Goal: Task Accomplishment & Management: Use online tool/utility

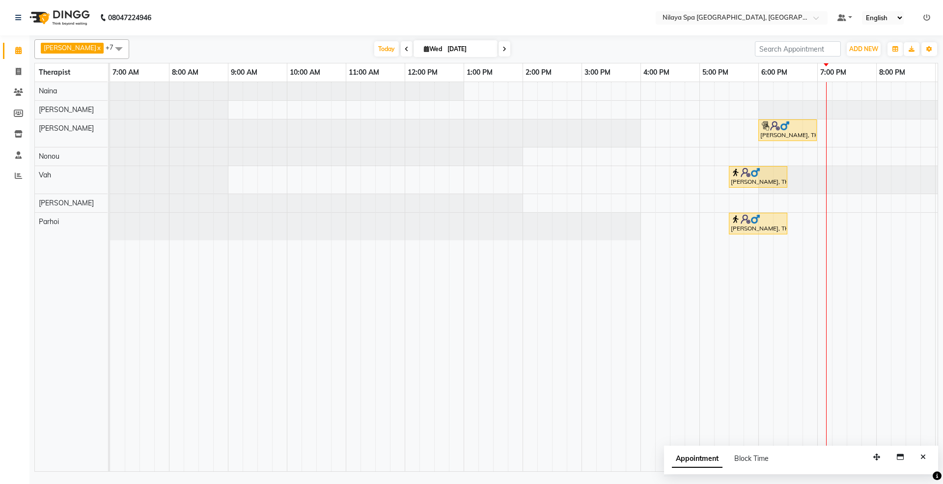
scroll to position [0, 175]
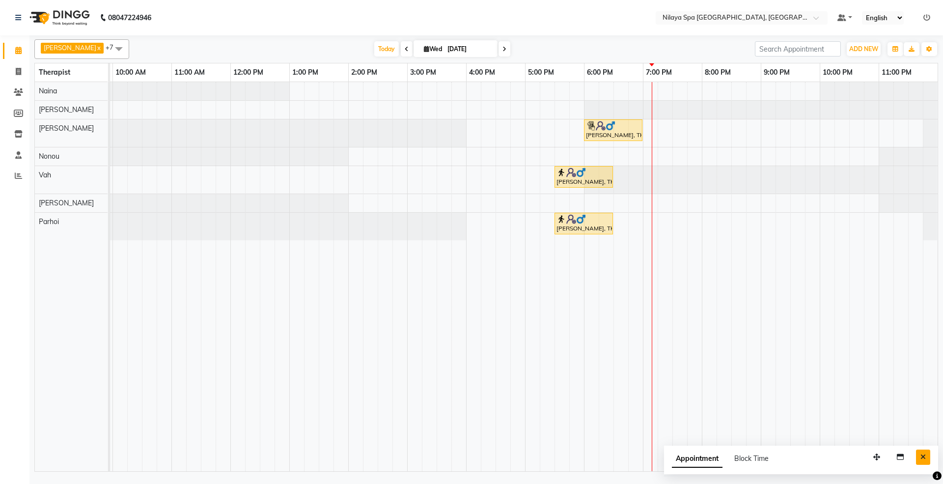
click at [919, 452] on button "Close" at bounding box center [923, 456] width 14 height 15
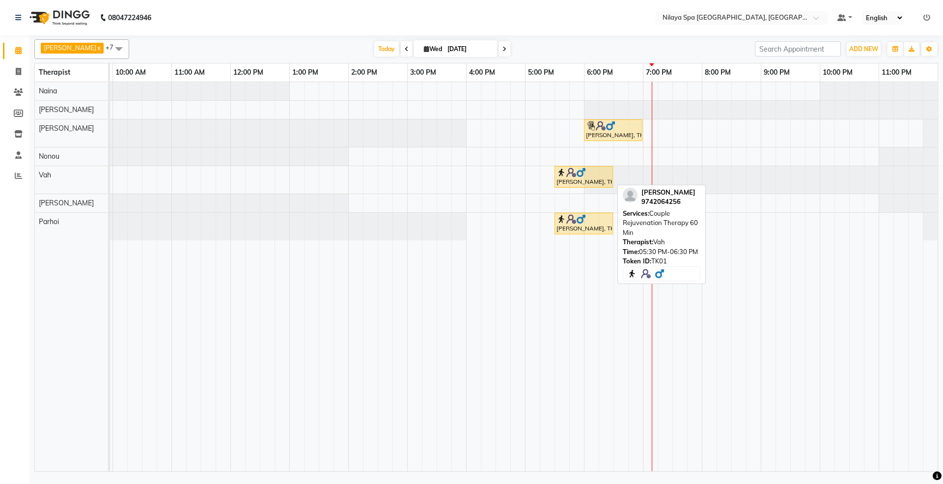
click at [564, 181] on div "[PERSON_NAME], TK01, 05:30 PM-06:30 PM, Couple Rejuvenation Therapy 60 Min" at bounding box center [583, 176] width 56 height 19
select select "1"
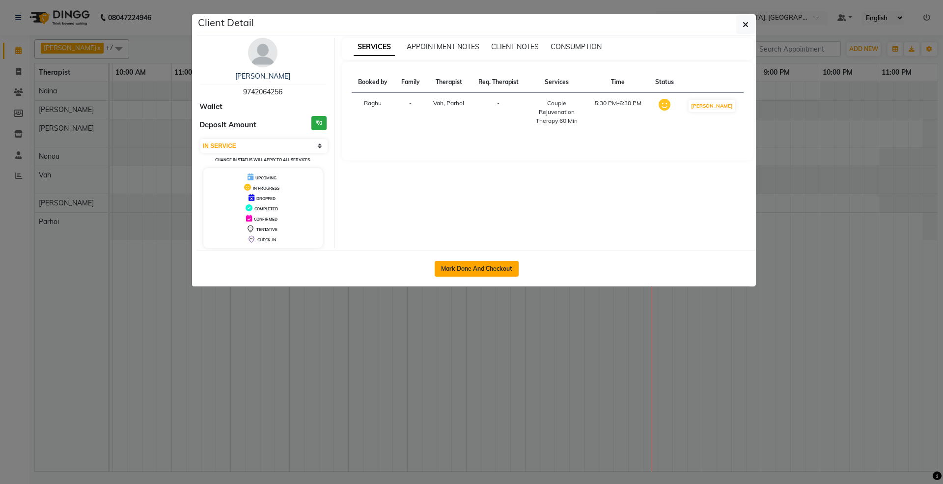
click at [493, 275] on button "Mark Done And Checkout" at bounding box center [476, 269] width 84 height 16
select select "service"
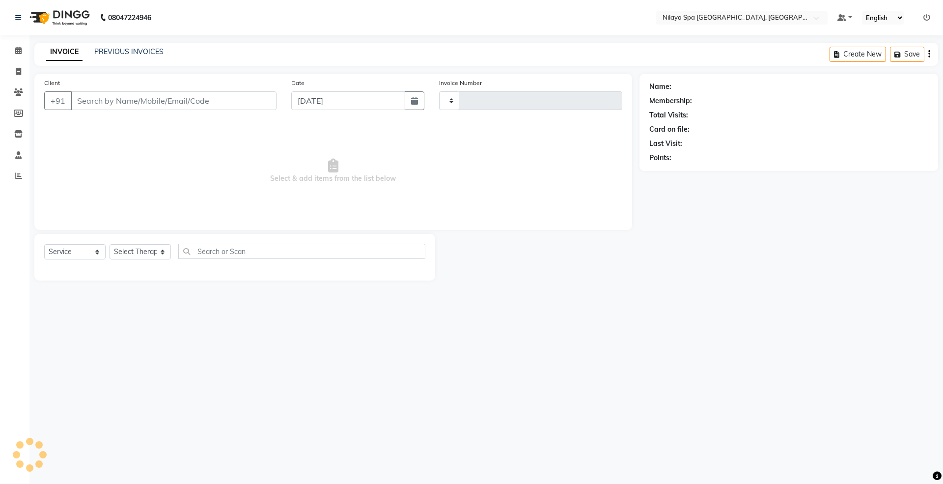
type input "1469"
select select "7950"
click at [18, 51] on icon at bounding box center [18, 50] width 6 height 7
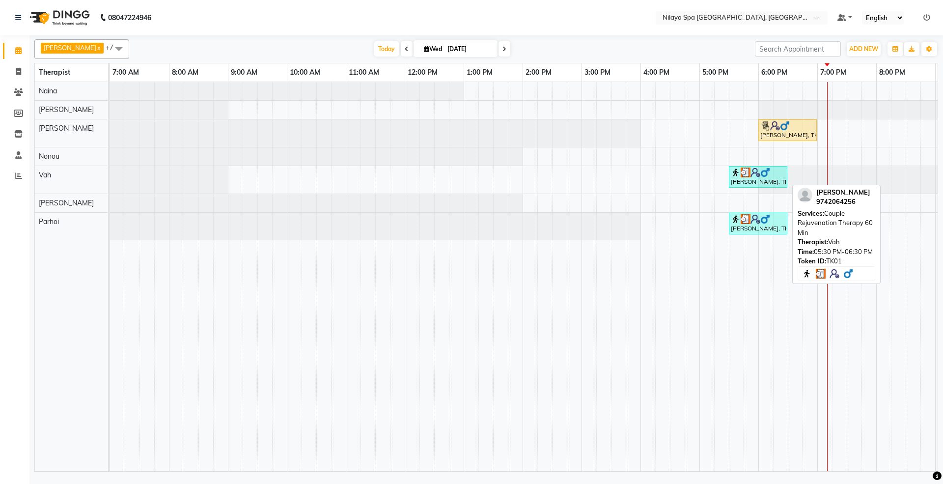
click at [742, 181] on div "[PERSON_NAME], TK01, 05:30 PM-06:30 PM, Couple Rejuvenation Therapy 60 Min" at bounding box center [758, 176] width 56 height 19
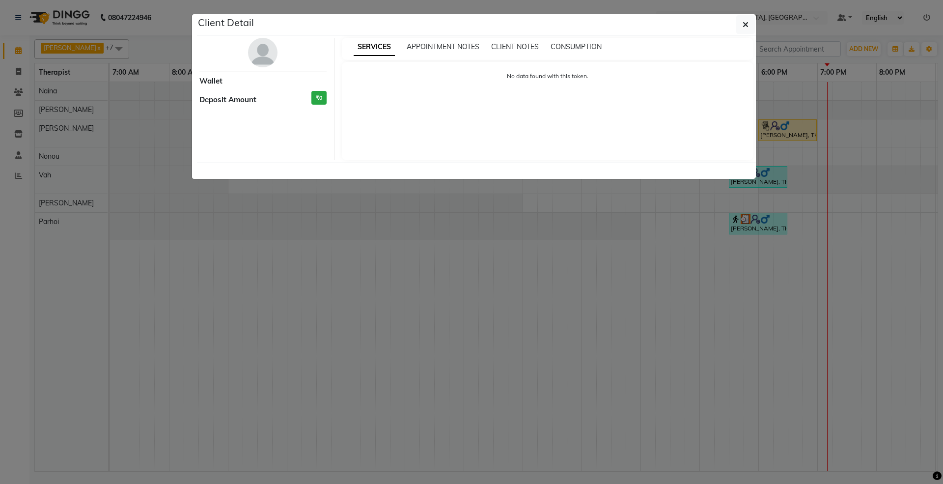
select select "3"
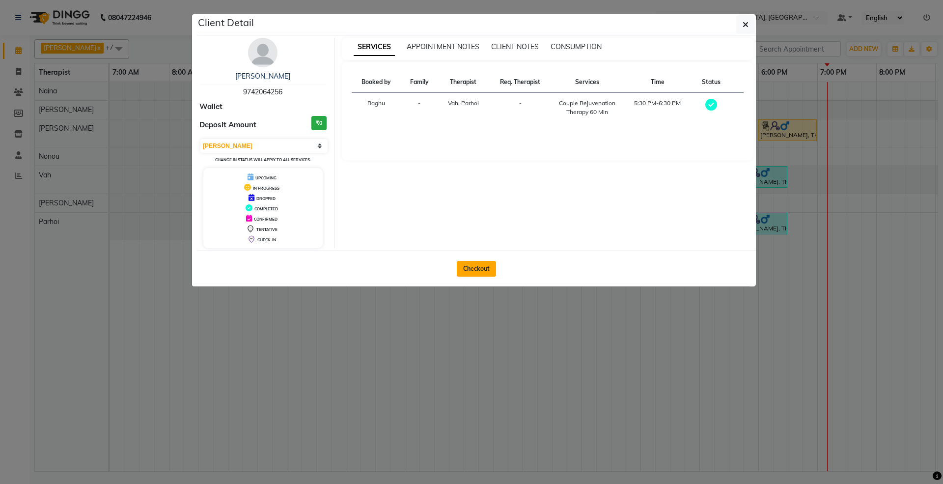
click at [460, 272] on button "Checkout" at bounding box center [476, 269] width 39 height 16
select select "7950"
select select "service"
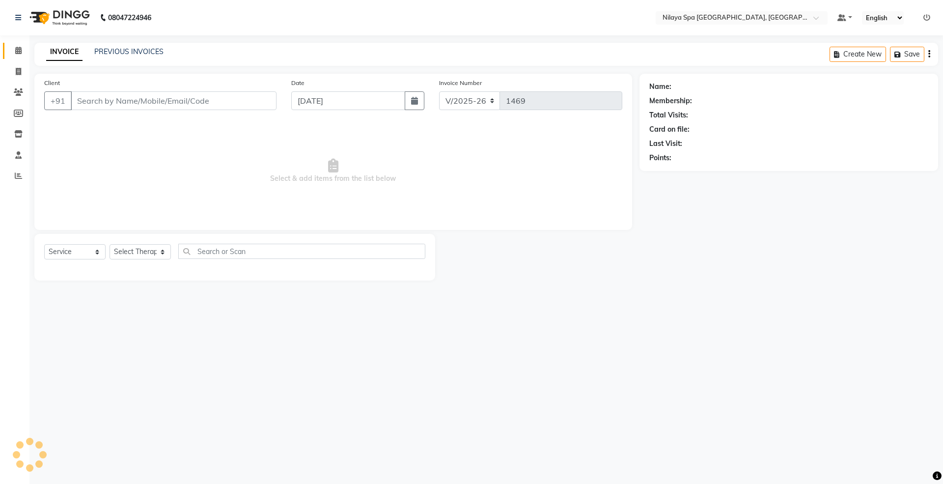
type input "97******56"
select select "71648"
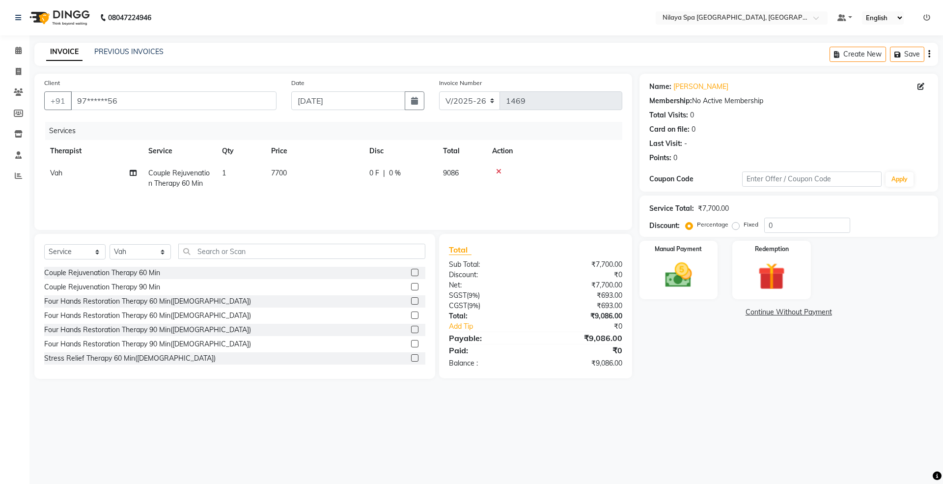
click at [381, 175] on div "0 F | 0 %" at bounding box center [400, 173] width 62 height 10
select select "71648"
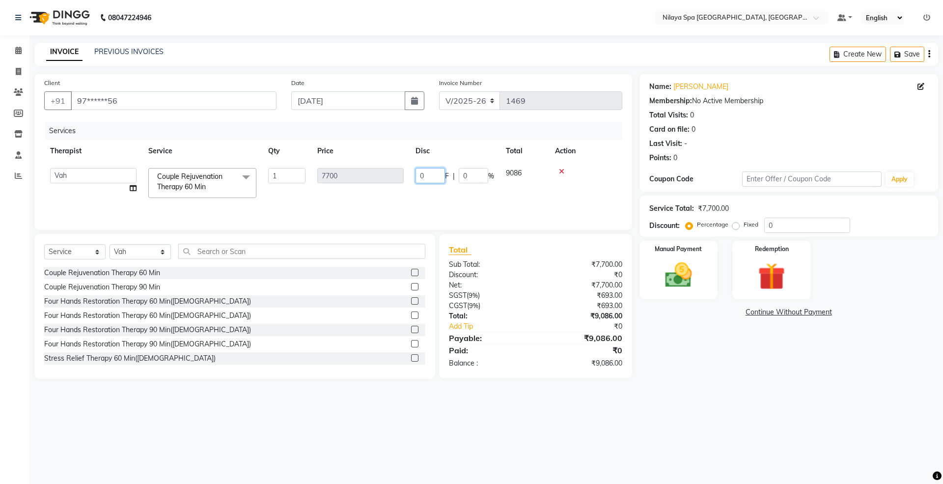
click at [438, 177] on input "0" at bounding box center [429, 175] width 29 height 15
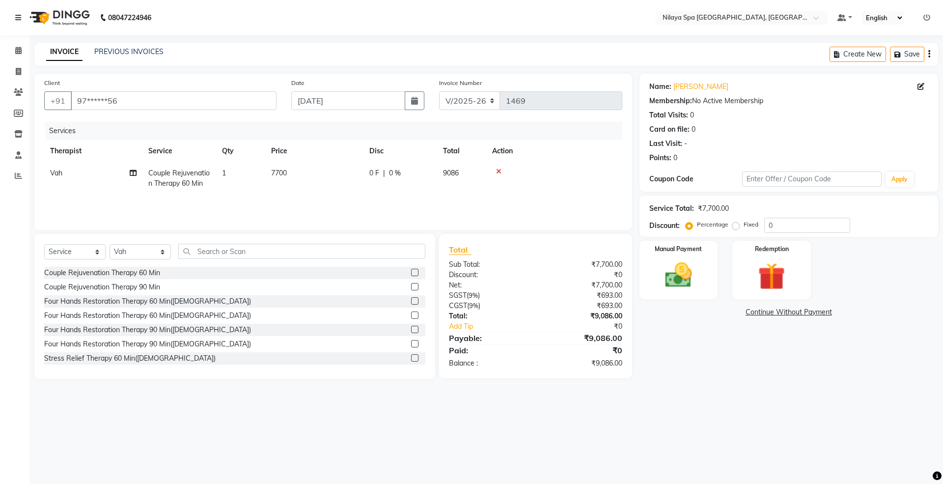
click at [610, 128] on div "Services" at bounding box center [337, 131] width 584 height 18
click at [377, 169] on span "0 F" at bounding box center [374, 173] width 10 height 10
select select "71648"
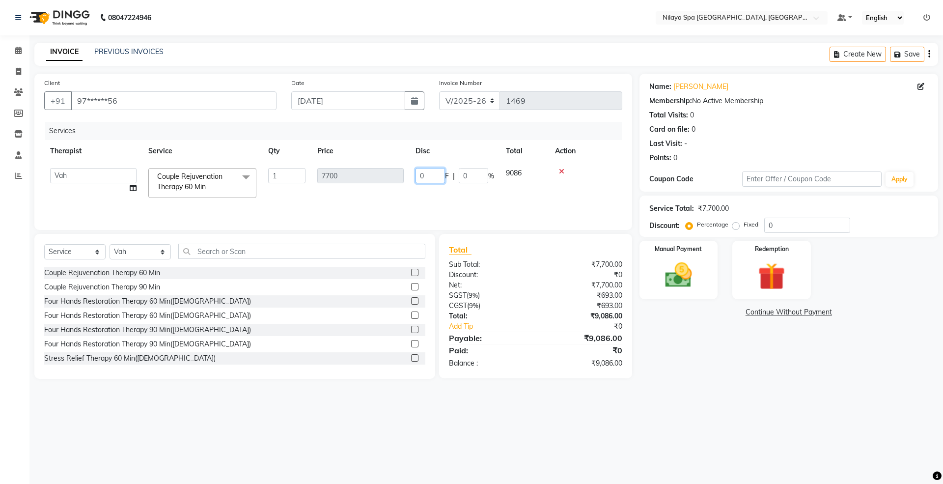
click at [434, 169] on input "0" at bounding box center [429, 175] width 29 height 15
type input "3464"
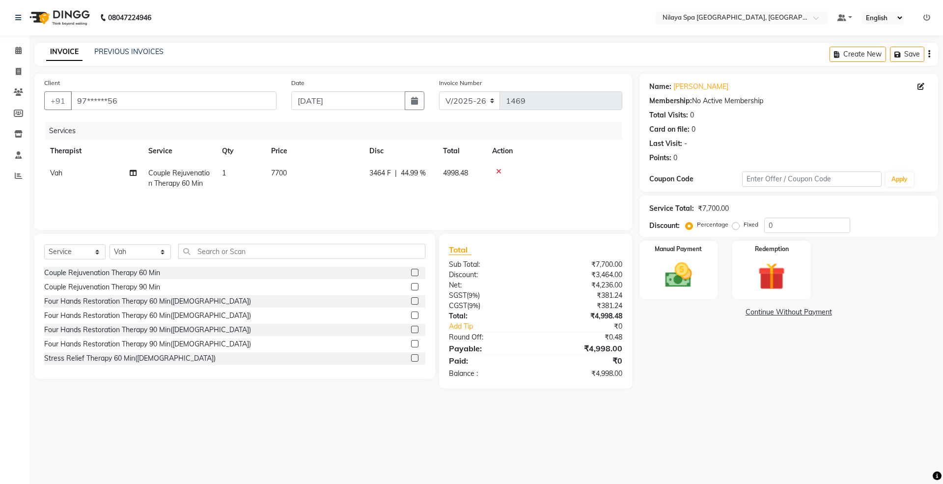
click at [461, 190] on tr "Vah Couple Rejuvenation Therapy 60 Min 1 7700 3464 F | 44.99 % 4998.48" at bounding box center [333, 178] width 578 height 32
click at [402, 193] on td "3464 F | 44.99 %" at bounding box center [400, 178] width 74 height 32
select select "71648"
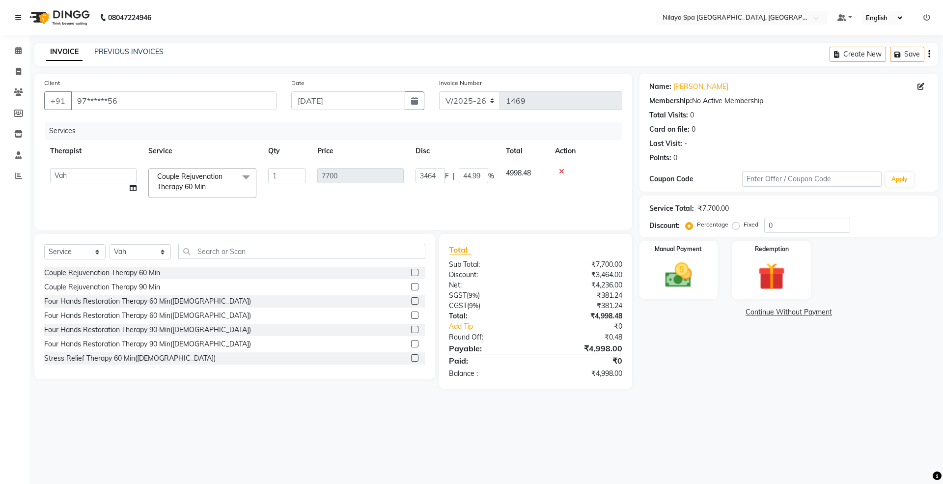
click at [490, 209] on div "Services Therapist Service Qty Price Disc Total Action [PERSON_NAME] [PERSON_NA…" at bounding box center [333, 171] width 578 height 98
click at [502, 195] on td "4998.48" at bounding box center [524, 183] width 49 height 42
click at [596, 169] on div at bounding box center [585, 171] width 61 height 7
click at [439, 177] on input "3464" at bounding box center [429, 175] width 29 height 15
type input "3465"
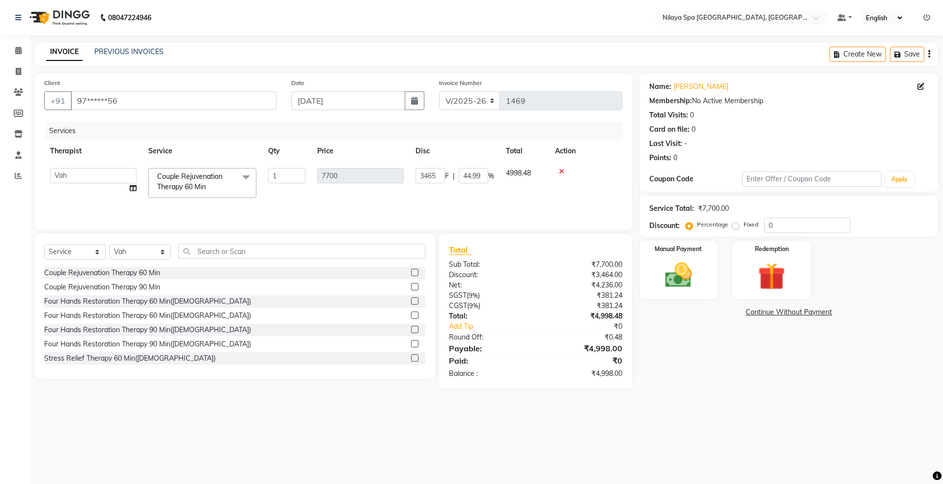
click at [464, 203] on div "Services Therapist Service Qty Price Disc Total Action [PERSON_NAME] [PERSON_NA…" at bounding box center [333, 171] width 578 height 98
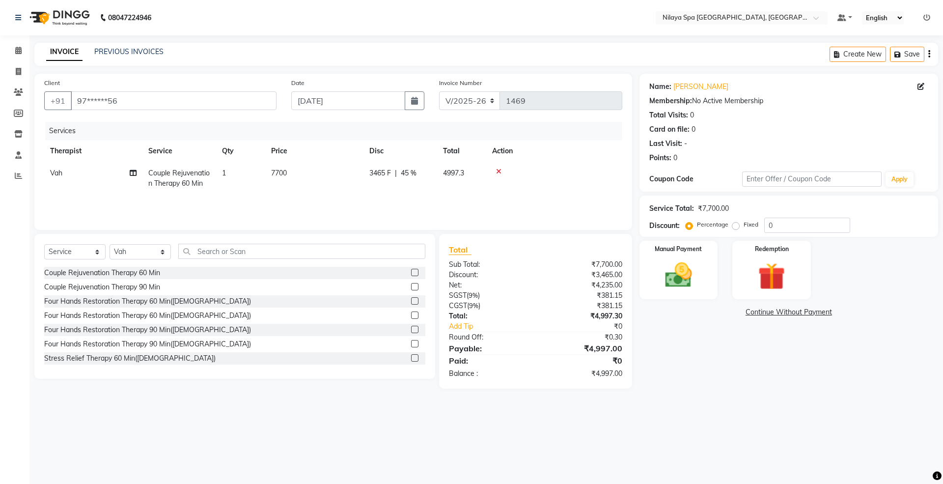
click at [386, 174] on span "3465 F" at bounding box center [380, 173] width 22 height 10
select select "71648"
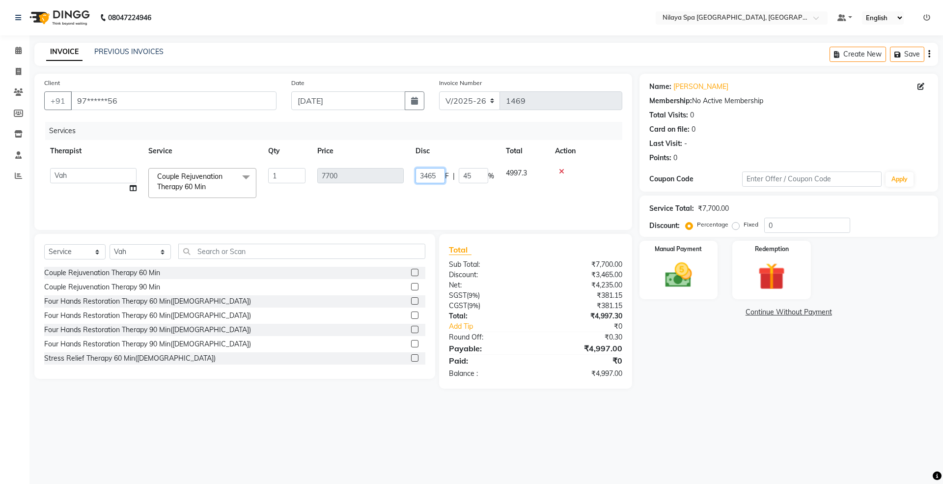
click at [438, 173] on input "3465" at bounding box center [429, 175] width 29 height 15
type input "3463"
click at [440, 190] on tr "[PERSON_NAME] [PERSON_NAME] Manager [PERSON_NAME] [PERSON_NAME] Couple Rejuvena…" at bounding box center [333, 183] width 578 height 42
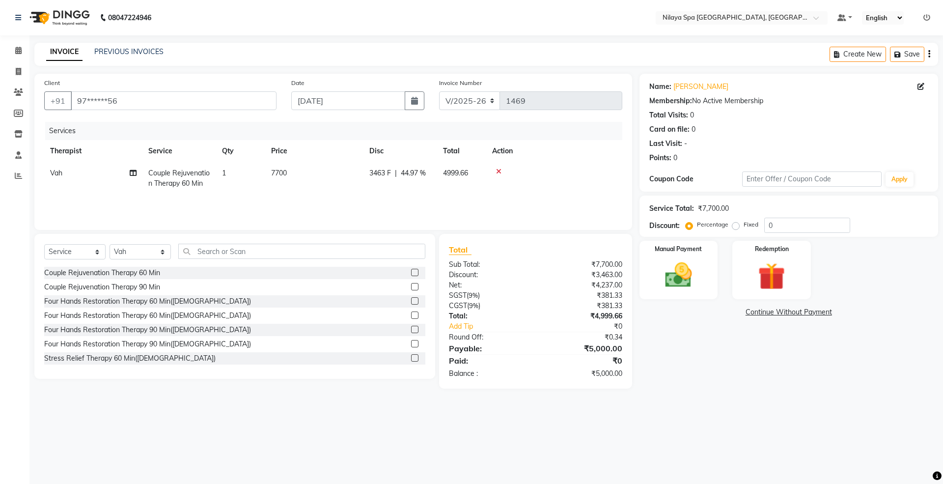
click at [380, 172] on span "3463 F" at bounding box center [380, 173] width 22 height 10
select select "71648"
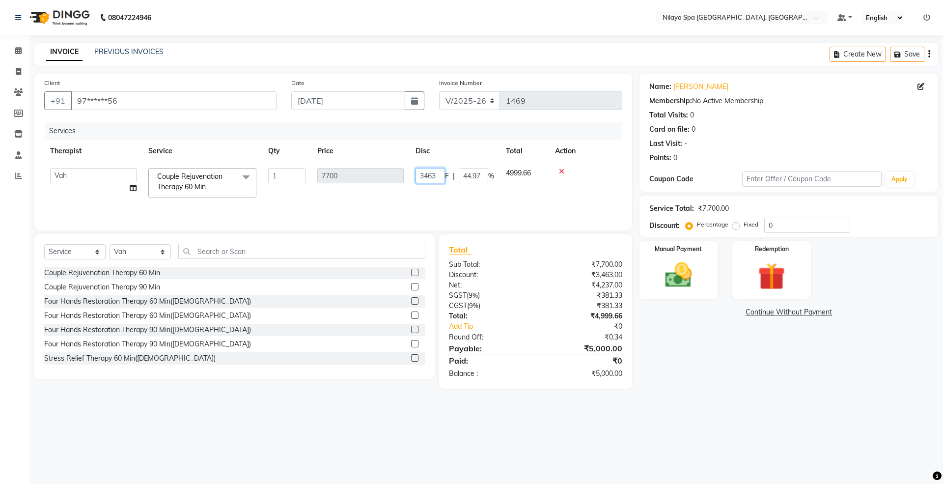
click at [436, 175] on input "3463" at bounding box center [429, 175] width 29 height 15
type input "3464"
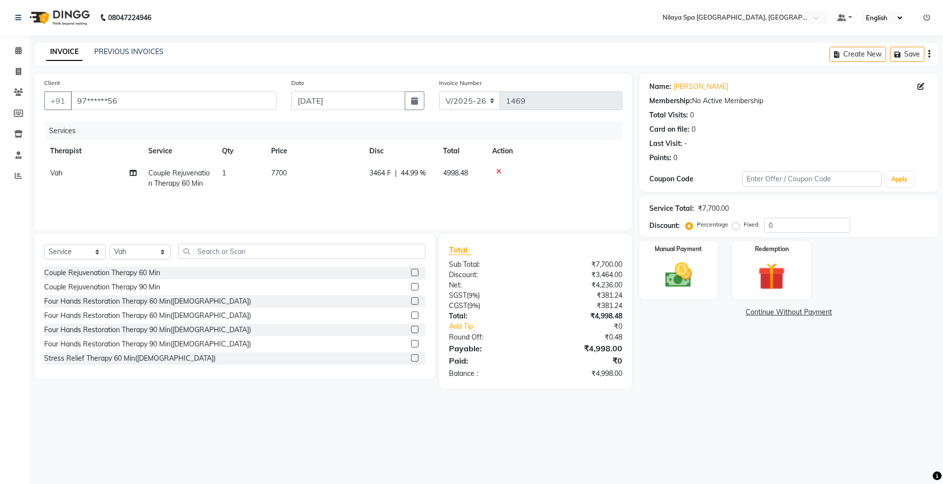
click at [452, 193] on tr "Vah Couple Rejuvenation Therapy 60 Min 1 7700 3464 F | 44.99 % 4998.48" at bounding box center [333, 178] width 578 height 32
click at [670, 268] on img at bounding box center [678, 275] width 46 height 32
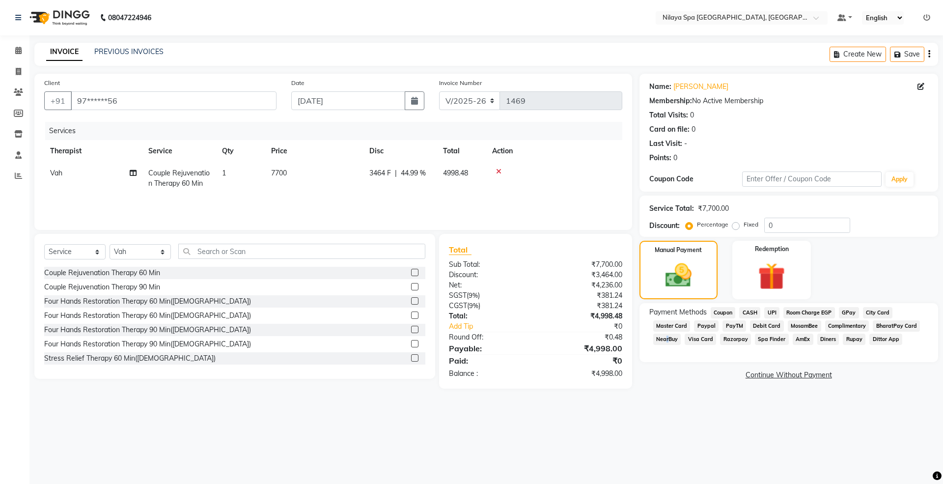
click at [664, 339] on span "NearBuy" at bounding box center [667, 338] width 28 height 11
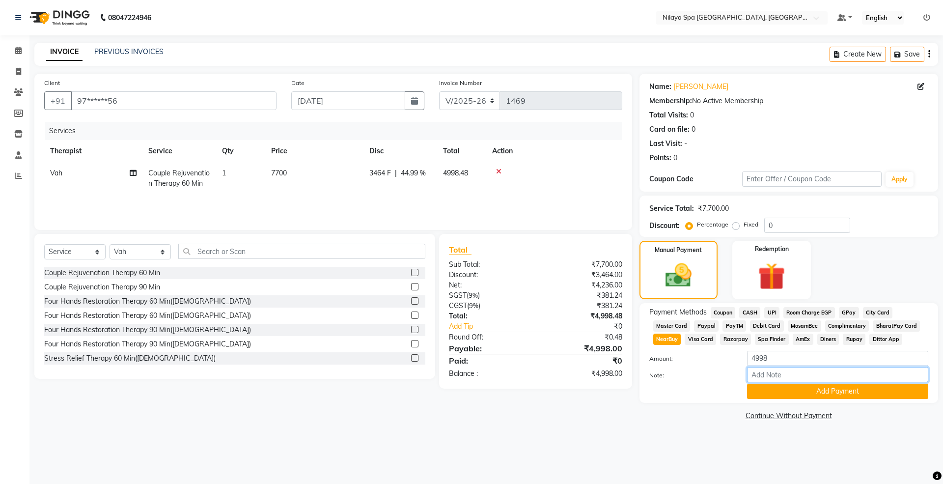
click at [819, 376] on input "Note:" at bounding box center [837, 374] width 181 height 15
paste input "NPMV5XV"
type input "NPMV5XV"
click at [841, 391] on button "Add Payment" at bounding box center [837, 390] width 181 height 15
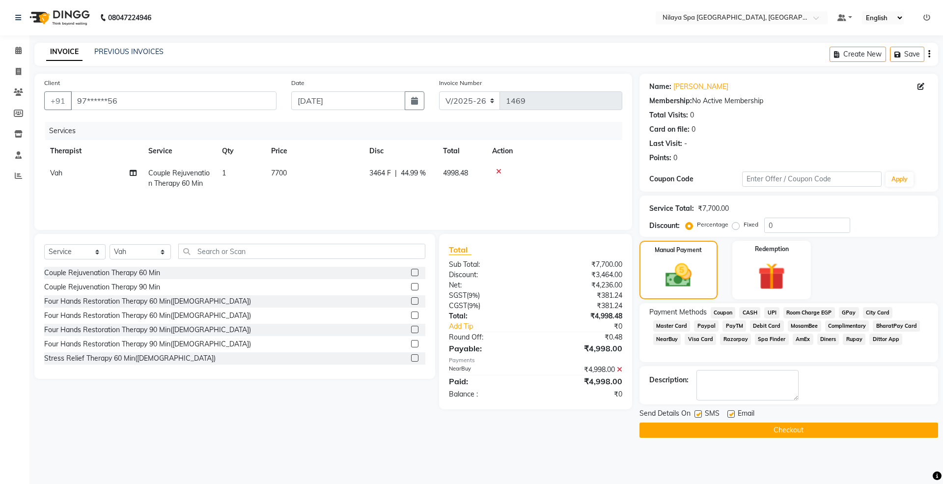
click at [787, 429] on button "Checkout" at bounding box center [788, 429] width 298 height 15
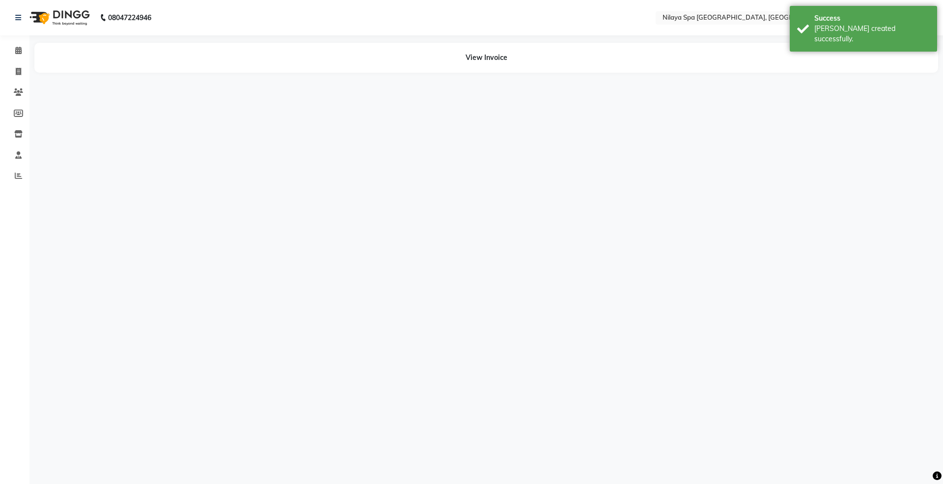
select select "71648"
select select "86194"
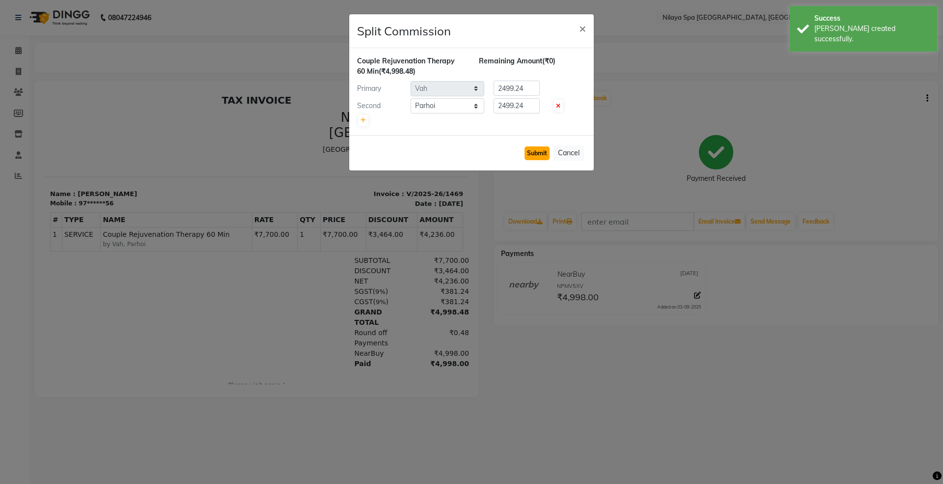
click at [544, 148] on button "Submit" at bounding box center [536, 153] width 25 height 14
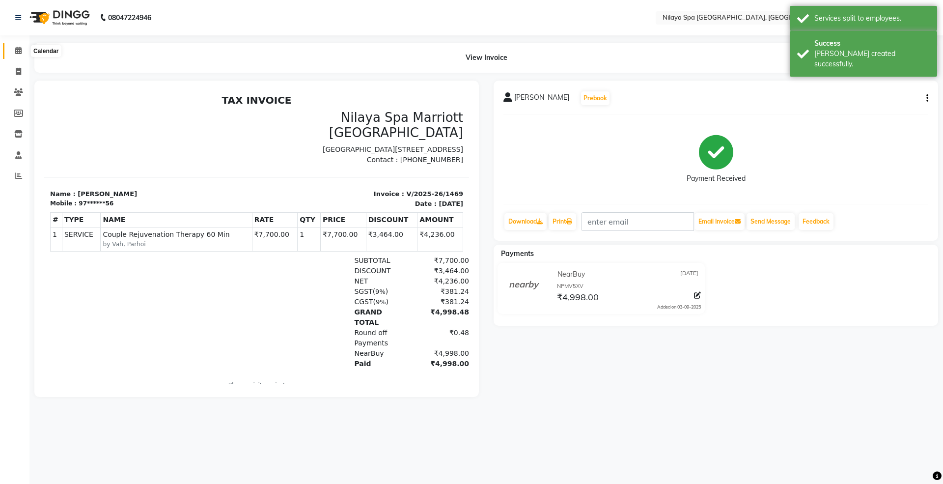
click at [20, 46] on span at bounding box center [18, 50] width 17 height 11
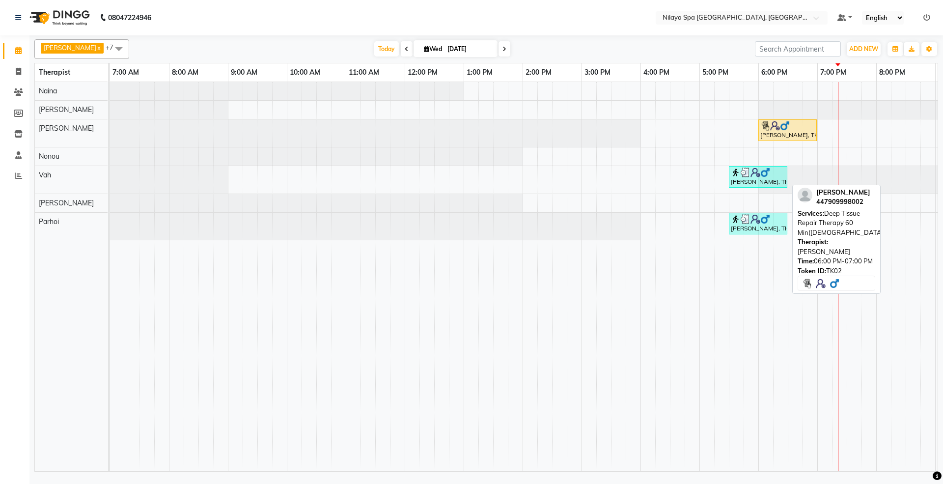
click at [780, 134] on div "[PERSON_NAME], TK02, 06:00 PM-07:00 PM, Deep Tissue Repair Therapy 60 Min([DEMO…" at bounding box center [787, 130] width 56 height 19
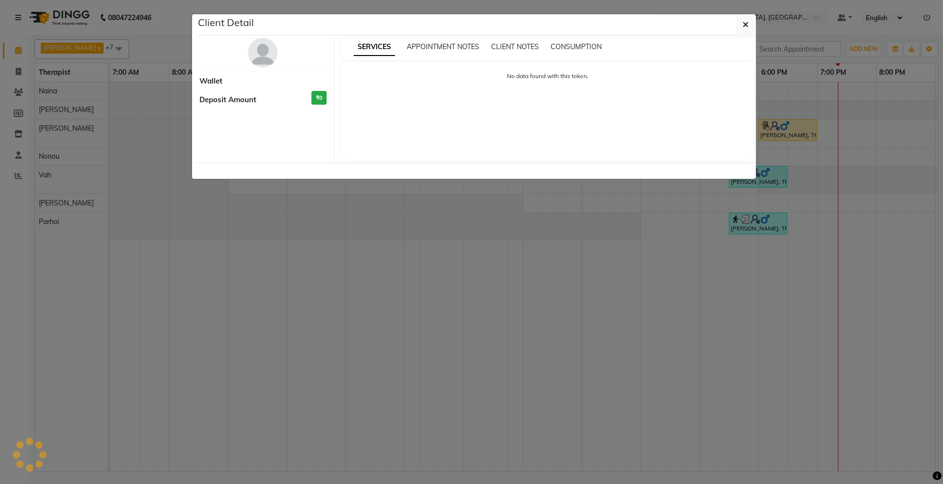
select select "1"
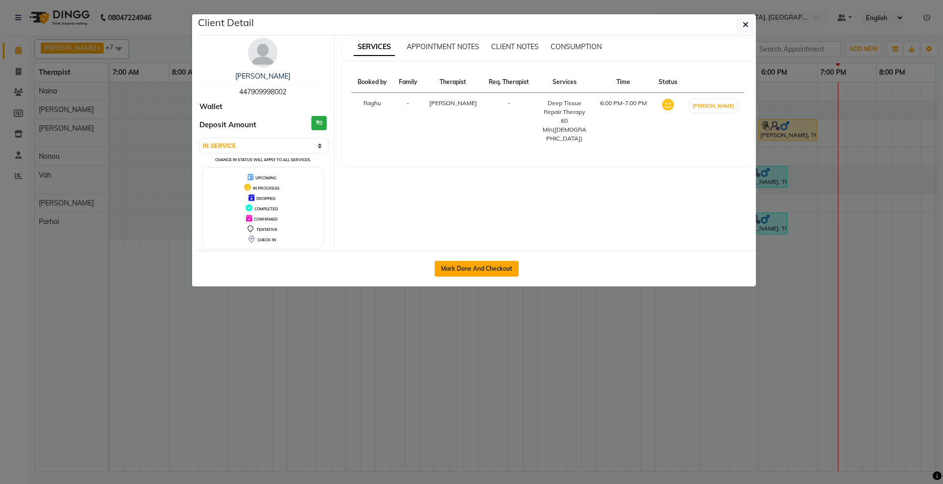
click at [507, 270] on button "Mark Done And Checkout" at bounding box center [476, 269] width 84 height 16
select select "service"
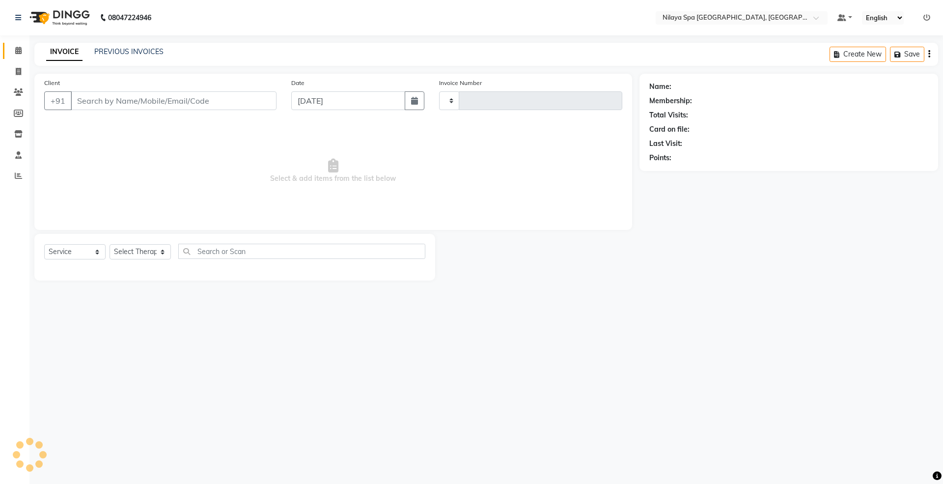
type input "1470"
select select "7950"
type input "44********02"
select select "71646"
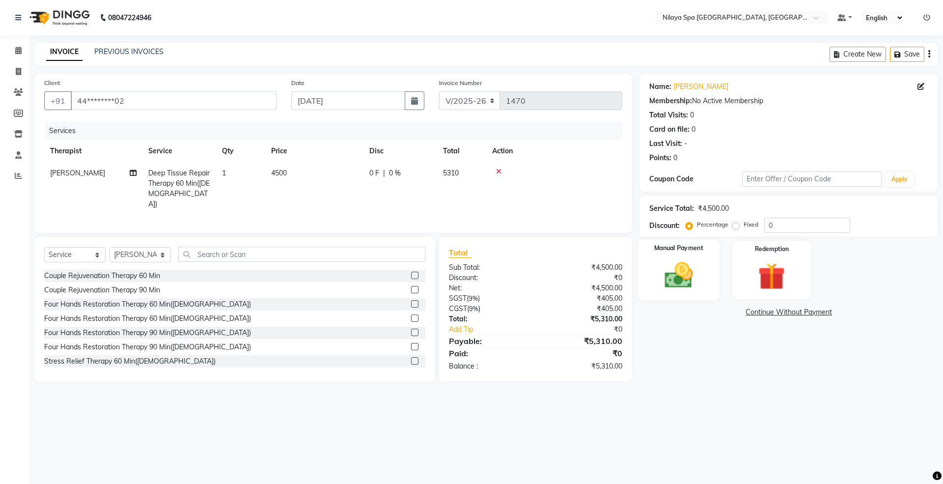
click at [684, 280] on img at bounding box center [678, 275] width 46 height 32
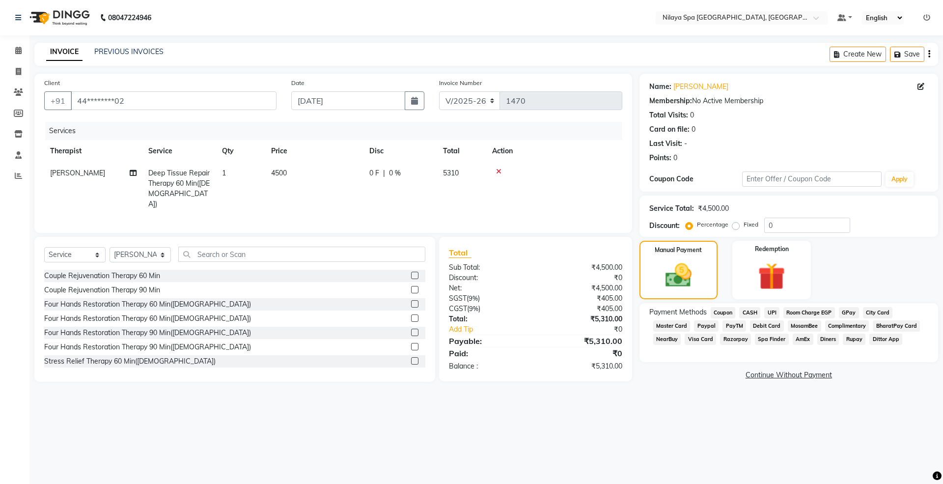
click at [800, 337] on span "AmEx" at bounding box center [802, 338] width 21 height 11
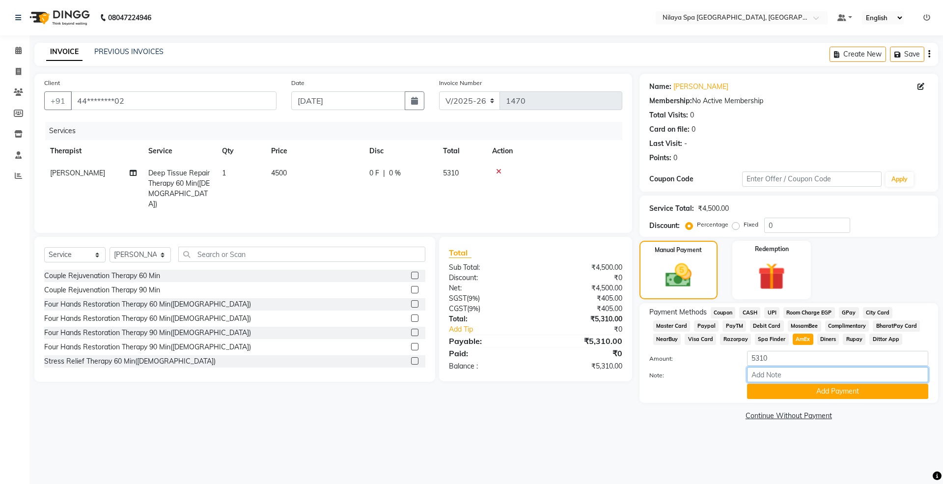
click at [792, 372] on input "Note:" at bounding box center [837, 374] width 181 height 15
type input "8006"
click at [805, 385] on button "Add Payment" at bounding box center [837, 390] width 181 height 15
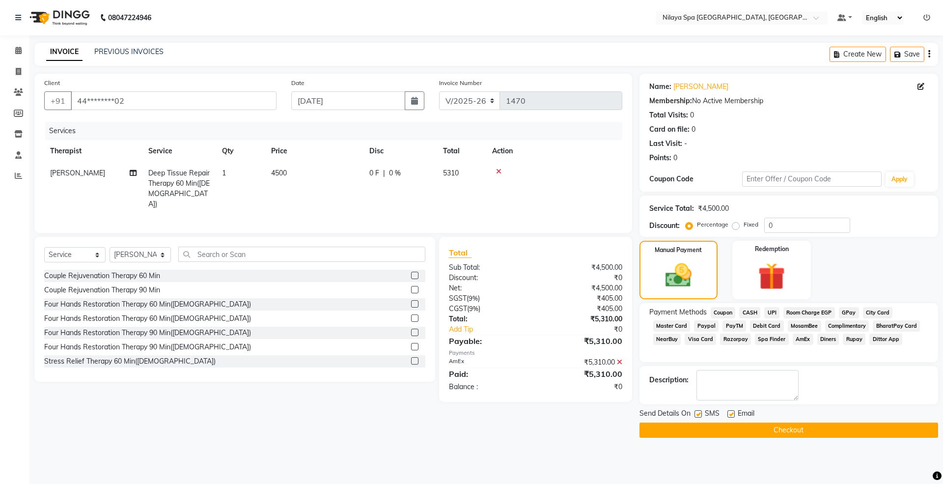
click at [786, 427] on button "Checkout" at bounding box center [788, 429] width 298 height 15
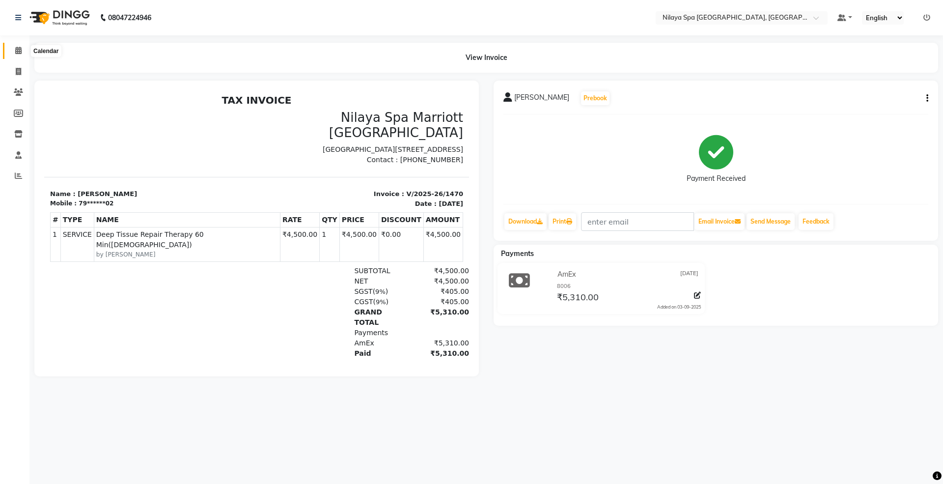
click at [12, 52] on span at bounding box center [18, 50] width 17 height 11
